Goal: Task Accomplishment & Management: Complete application form

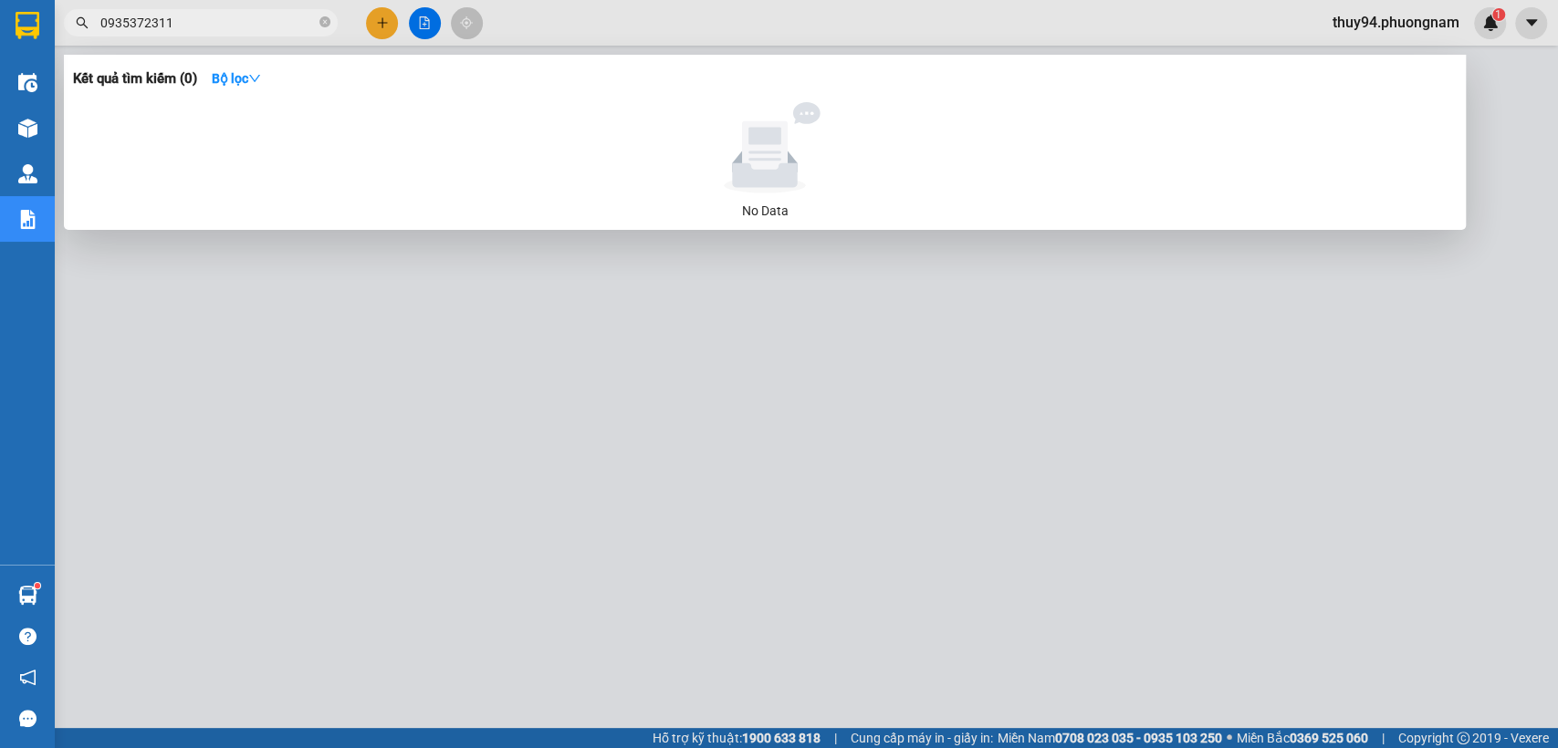
drag, startPoint x: 114, startPoint y: 16, endPoint x: 123, endPoint y: 20, distance: 9.8
click at [117, 18] on input "0935372311" at bounding box center [207, 23] width 215 height 20
click at [123, 20] on input "0935372311" at bounding box center [207, 23] width 215 height 20
click at [120, 20] on input "0935372311" at bounding box center [207, 23] width 215 height 20
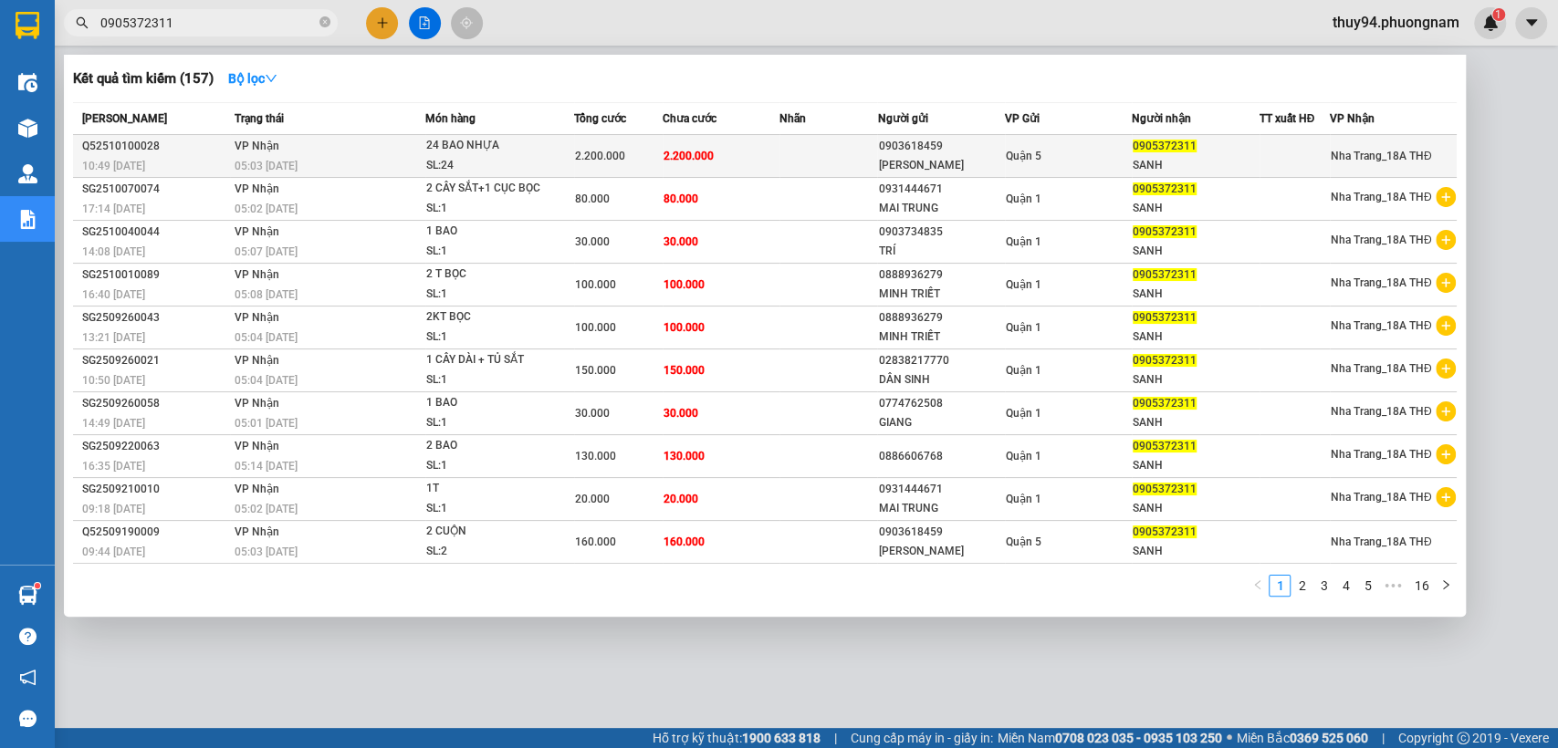
type input "0905372311"
click at [702, 158] on span "2.200.000" at bounding box center [688, 156] width 50 height 13
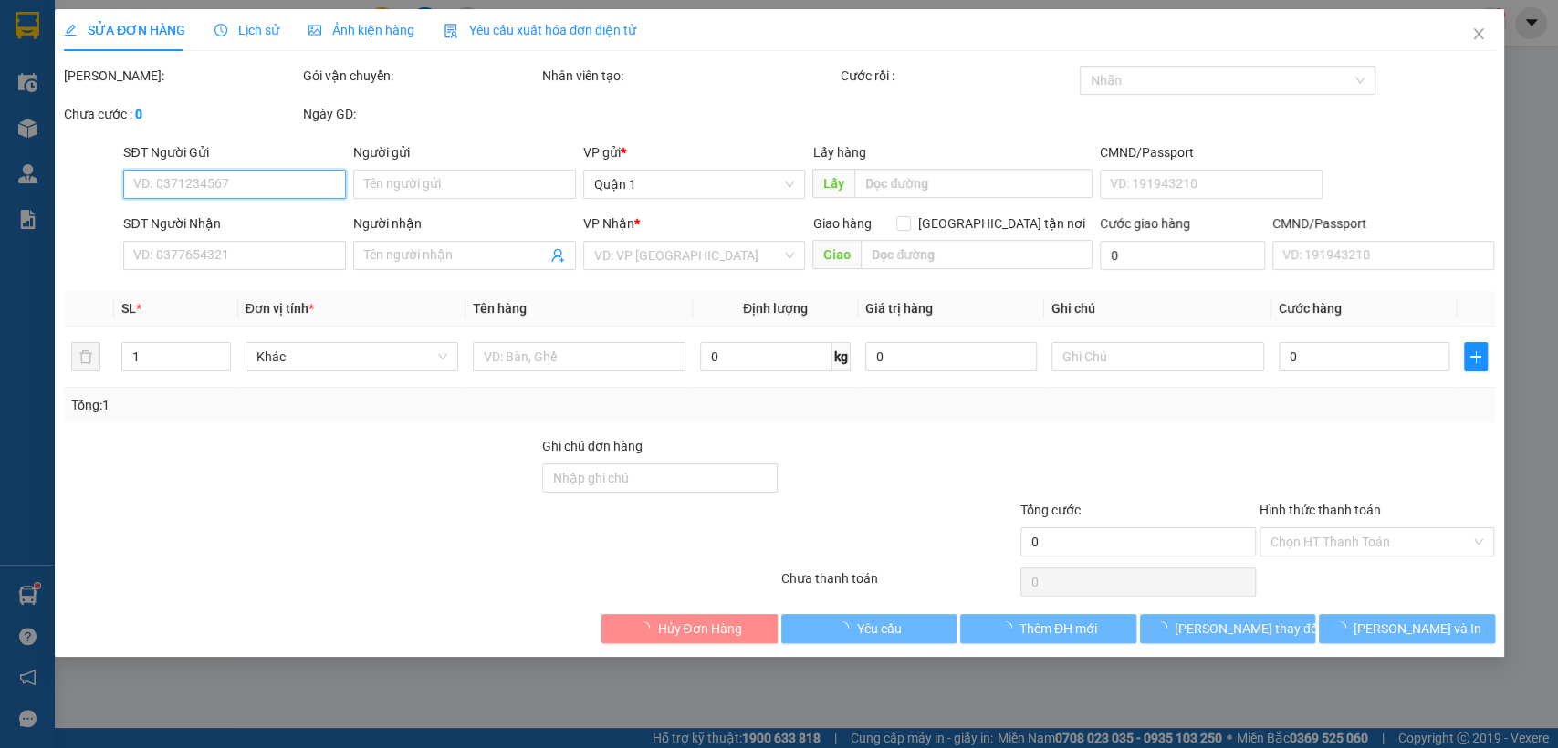
type input "0903618459"
type input "[PERSON_NAME]"
type input "0905372311"
type input "SANH"
type input "2.200.000"
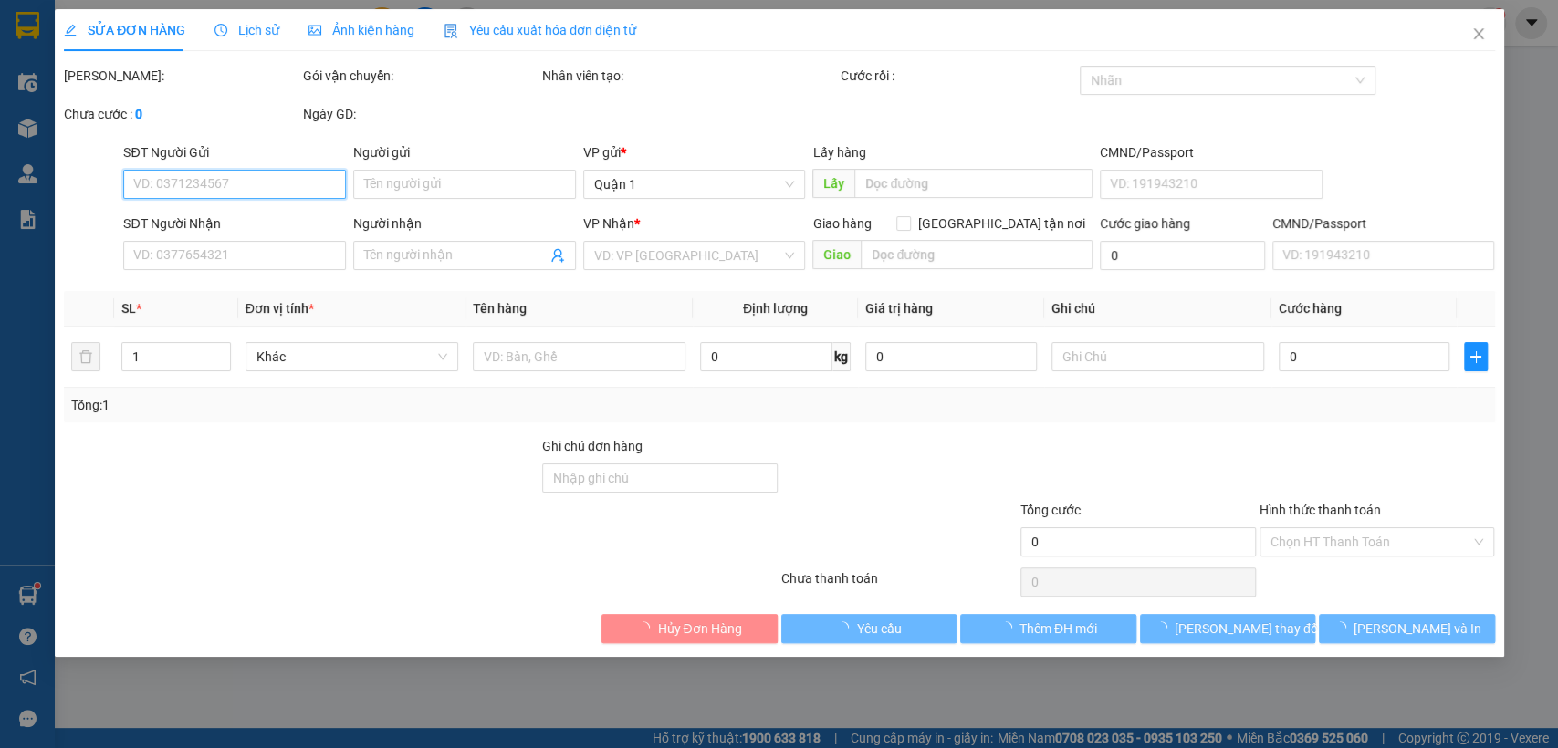
type input "2.200.000"
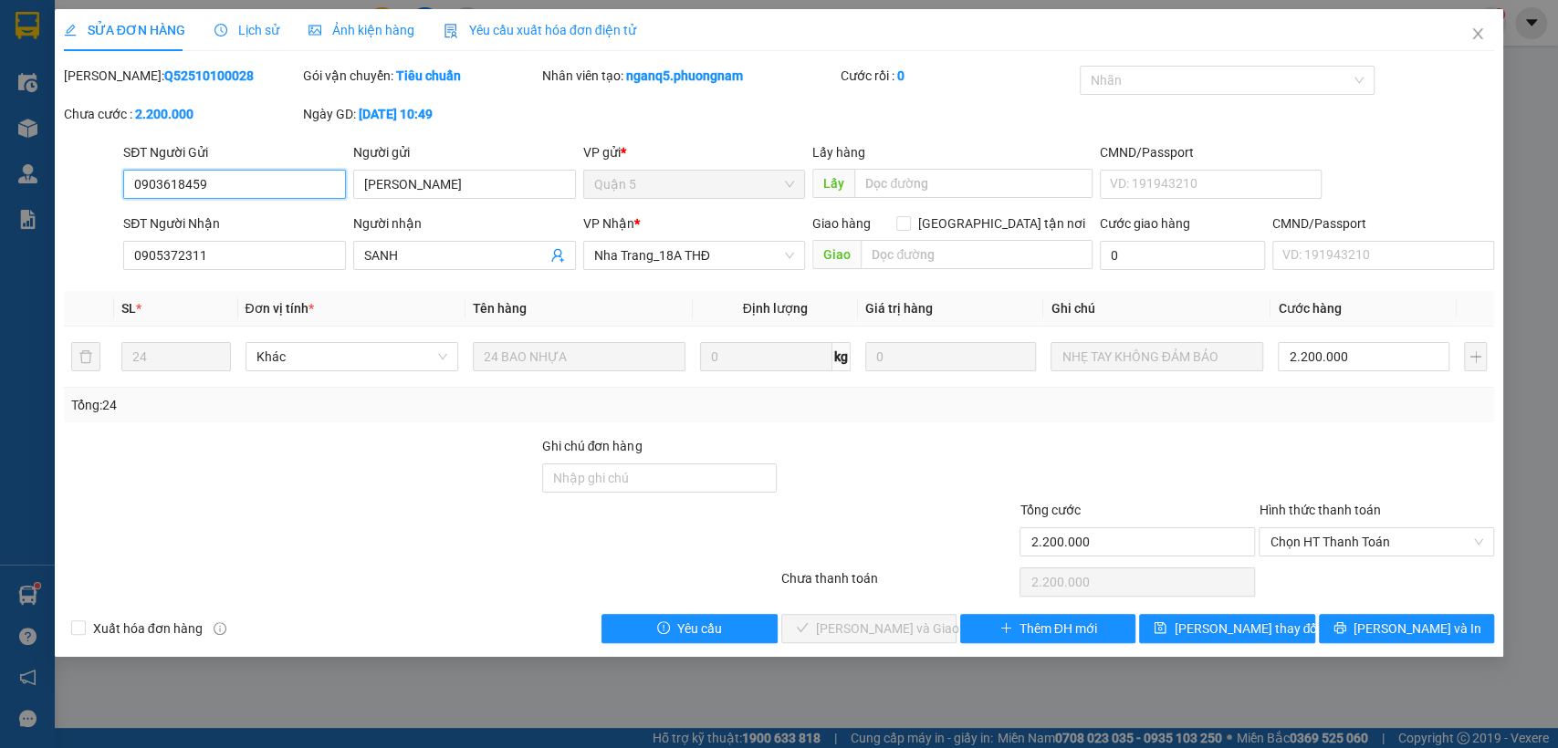
drag, startPoint x: 289, startPoint y: 187, endPoint x: 72, endPoint y: 193, distance: 217.3
click at [72, 193] on div "SĐT Người Gửi 0903618459 0903618459 Người gửi NAM HẢI VP gửi * Quận 5 Lấy hàng …" at bounding box center [779, 174] width 1435 height 64
drag, startPoint x: 217, startPoint y: 252, endPoint x: 30, endPoint y: 251, distance: 187.1
click at [30, 251] on div "SỬA ĐƠN HÀNG Lịch sử Ảnh kiện hàng Yêu cầu xuất hóa đơn điện tử Total Paid Fee …" at bounding box center [779, 374] width 1558 height 748
click at [1480, 37] on icon "close" at bounding box center [1477, 33] width 15 height 15
